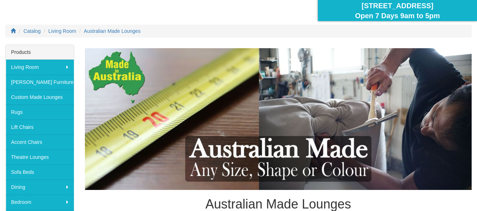
scroll to position [71, 0]
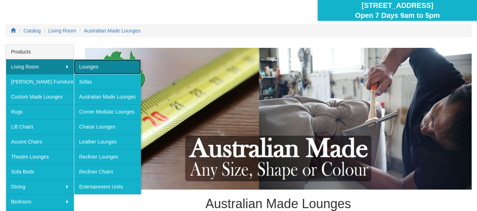
click at [87, 68] on link "Lounges" at bounding box center [107, 66] width 67 height 15
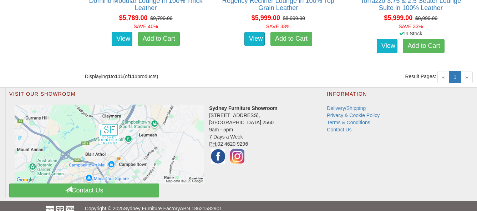
scroll to position [5882, 0]
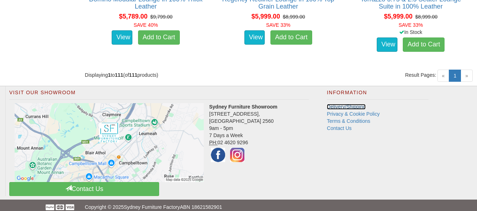
click at [335, 104] on link "Delivery/Shipping" at bounding box center [346, 107] width 39 height 6
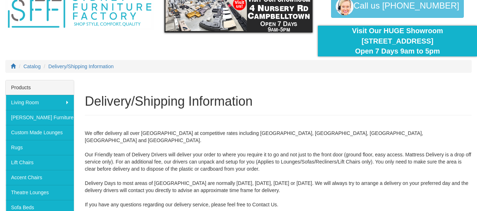
scroll to position [107, 0]
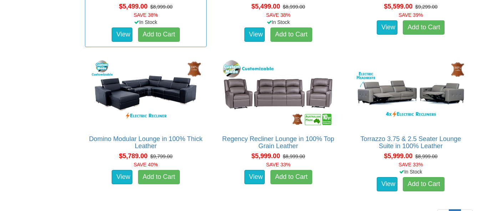
scroll to position [5739, 0]
